Goal: Find specific fact: Find specific fact

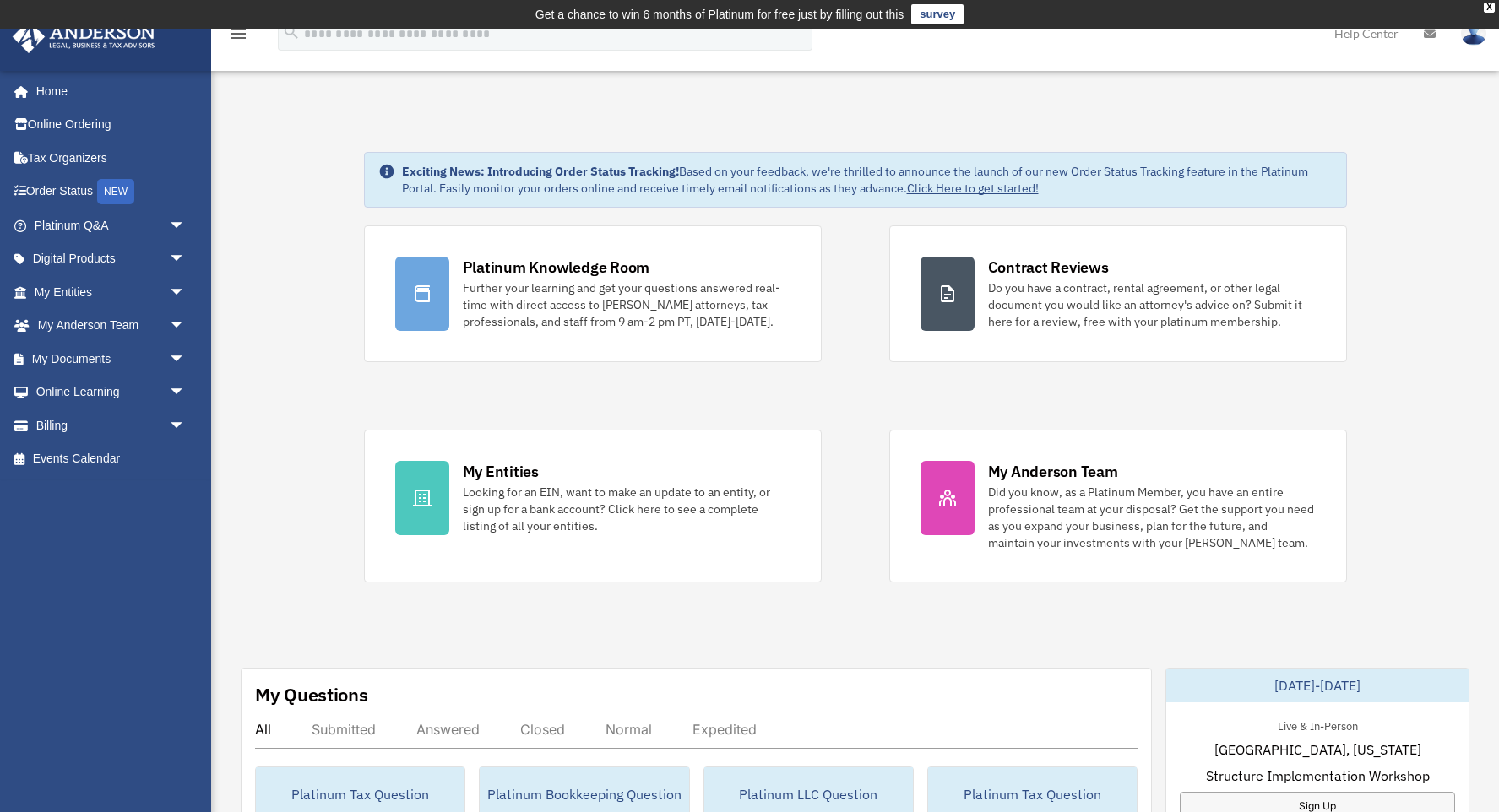
click at [107, 293] on link "My Entities arrow_drop_down" at bounding box center [112, 292] width 199 height 34
click at [178, 289] on span "arrow_drop_down" at bounding box center [185, 293] width 34 height 35
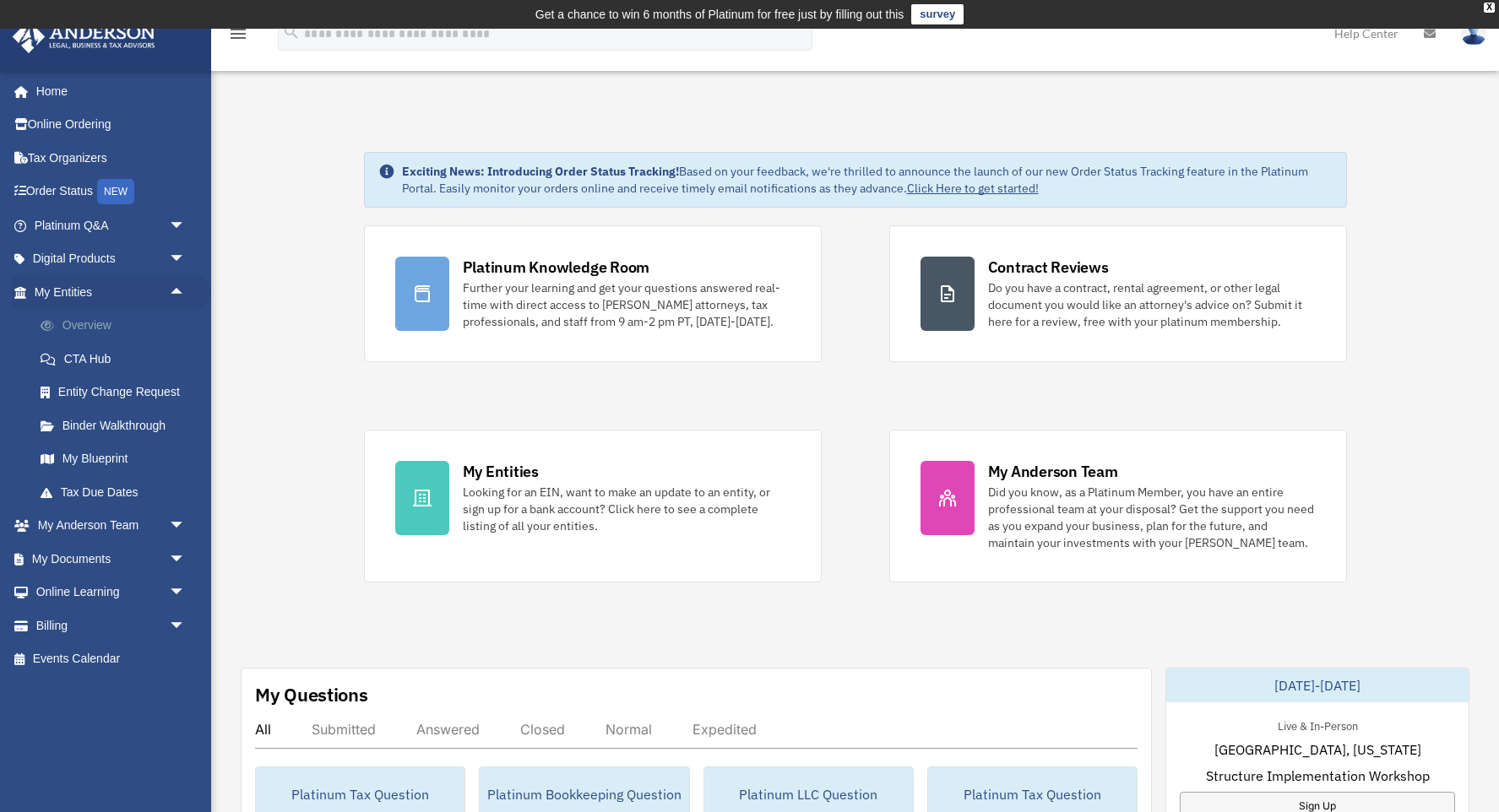
click at [92, 319] on link "Overview" at bounding box center [117, 325] width 187 height 34
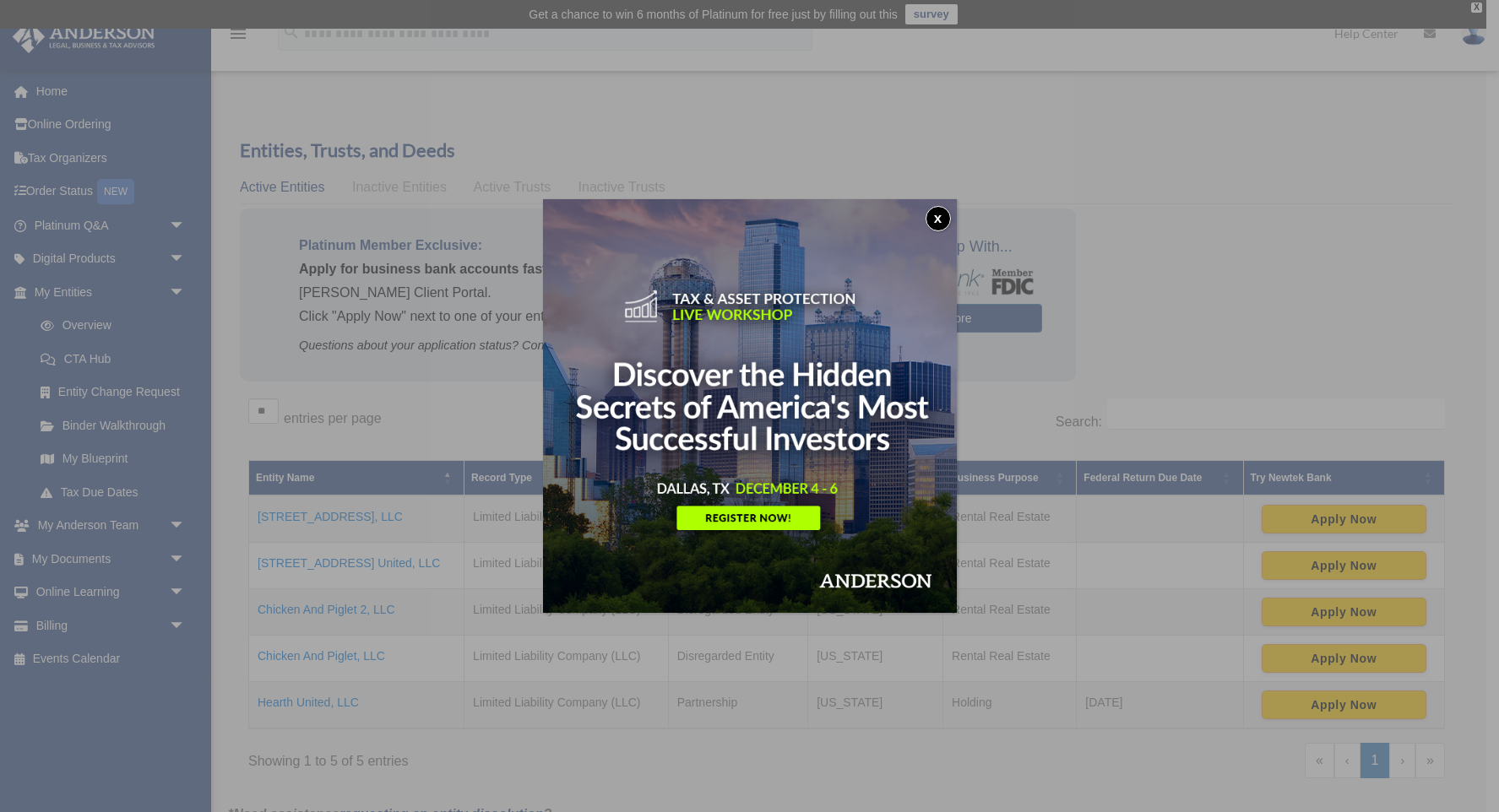
click at [940, 213] on button "x" at bounding box center [938, 218] width 25 height 25
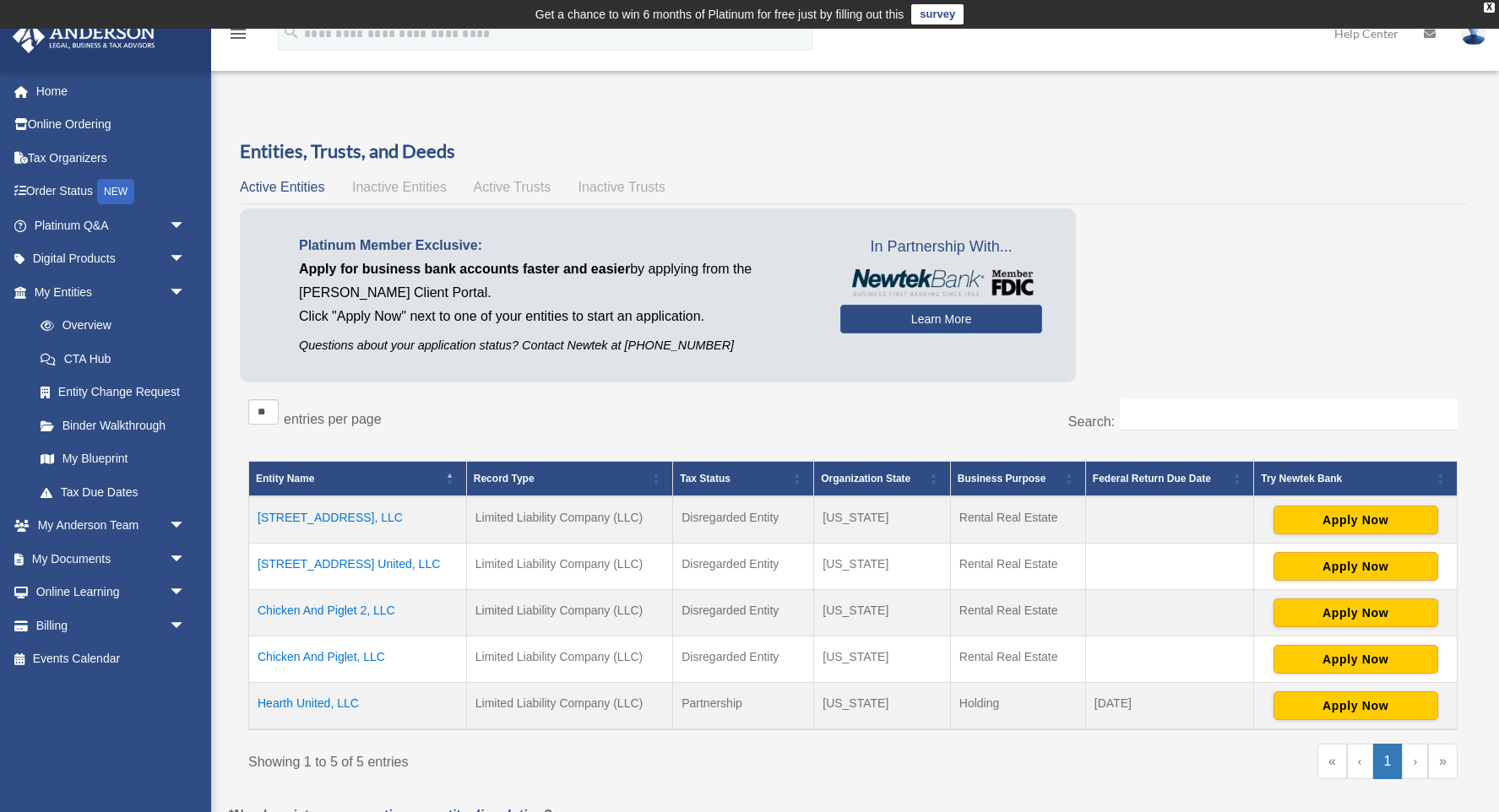
click at [337, 603] on td "Chicken And Piglet 2, LLC" at bounding box center [359, 614] width 218 height 47
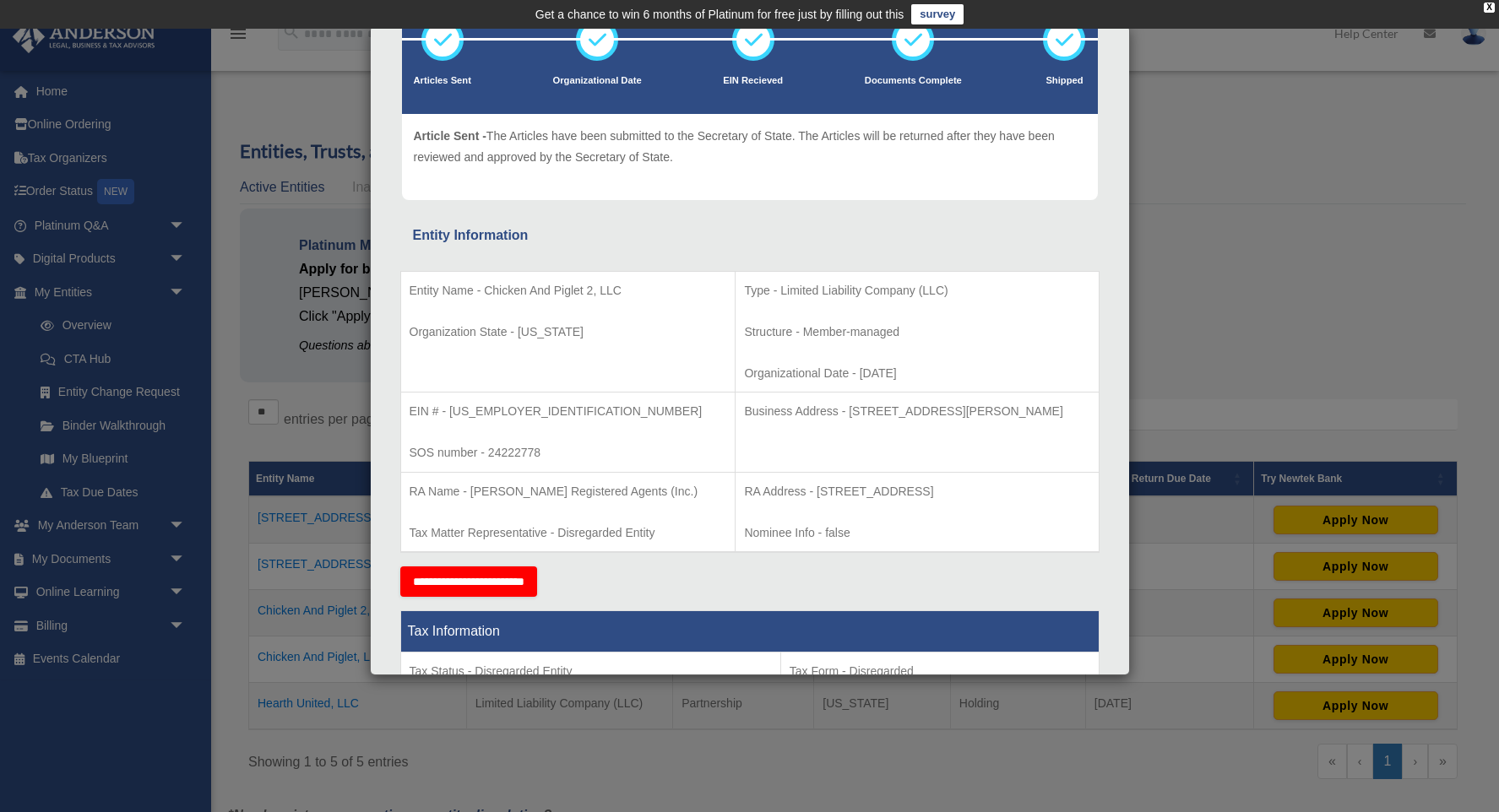
scroll to position [132, 0]
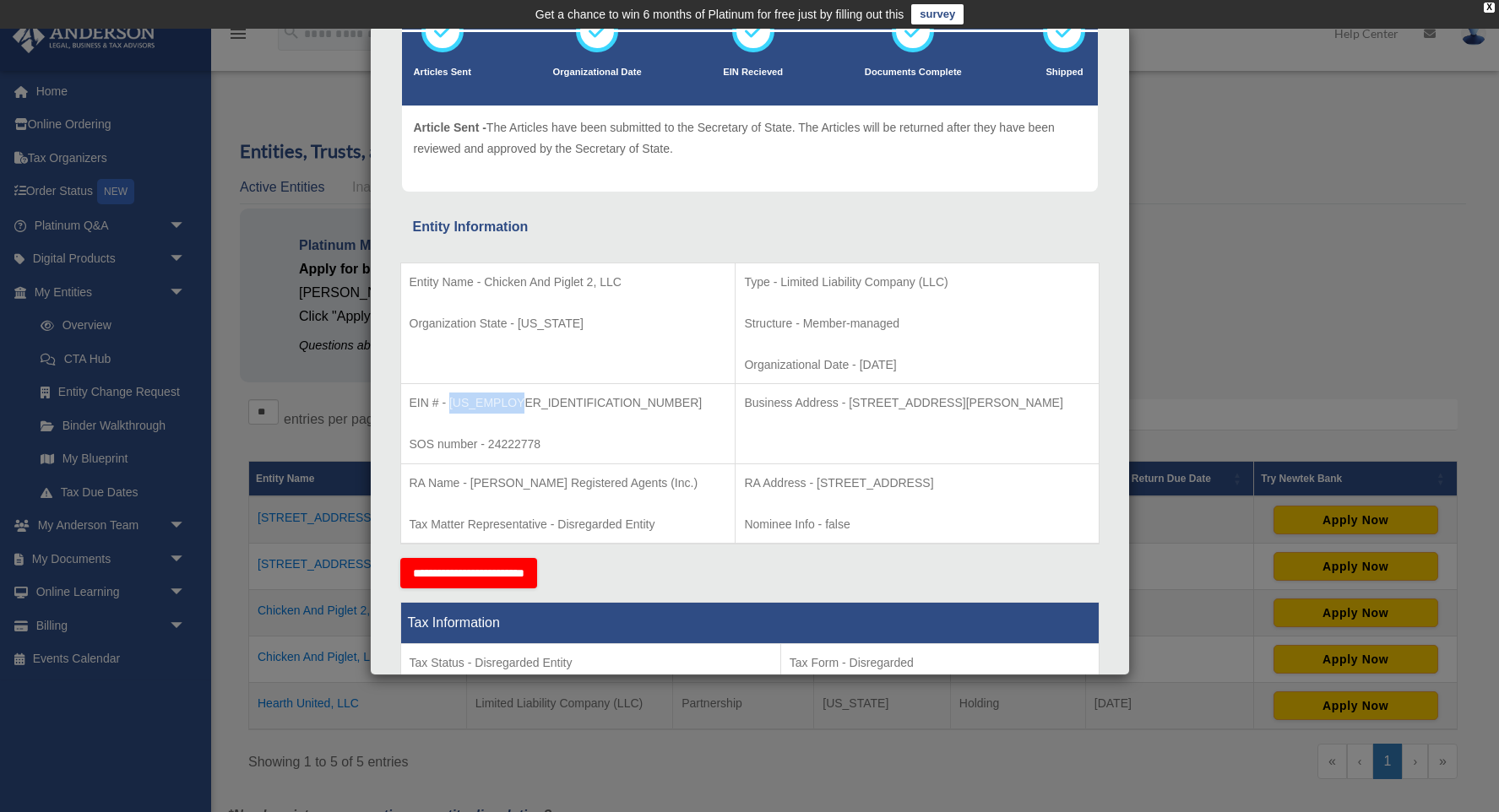
drag, startPoint x: 524, startPoint y: 404, endPoint x: 456, endPoint y: 401, distance: 68.1
click at [449, 402] on p "EIN # - [US_EMPLOYER_IDENTIFICATION_NUMBER]" at bounding box center [568, 403] width 318 height 21
copy p "[US_EMPLOYER_IDENTIFICATION_NUMBER]"
